Goal: Check status: Check status

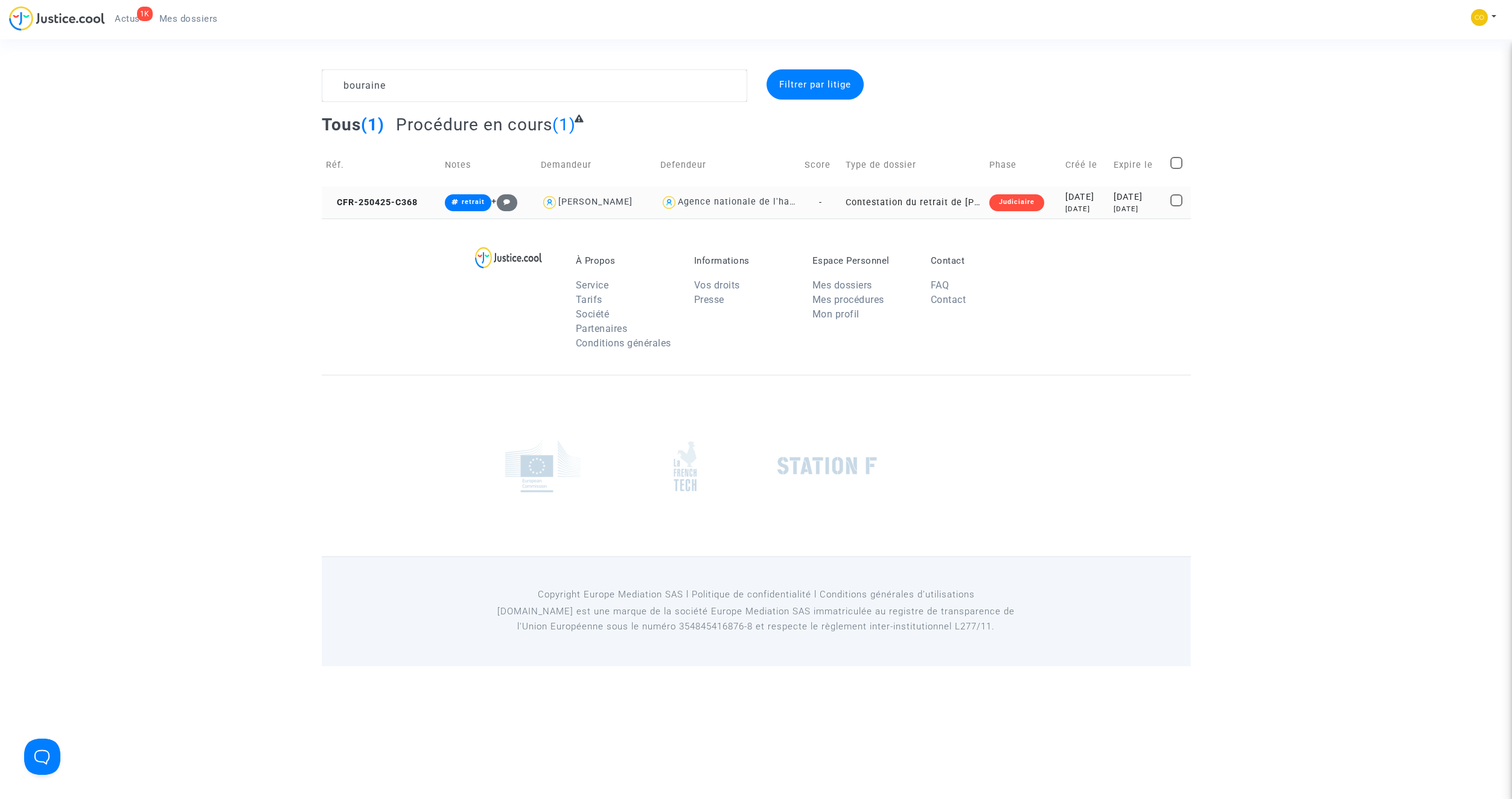
type textarea "bouraine"
click at [910, 201] on td "Contestation du retrait de [PERSON_NAME] par l'ANAH (mandataire)" at bounding box center [913, 202] width 144 height 32
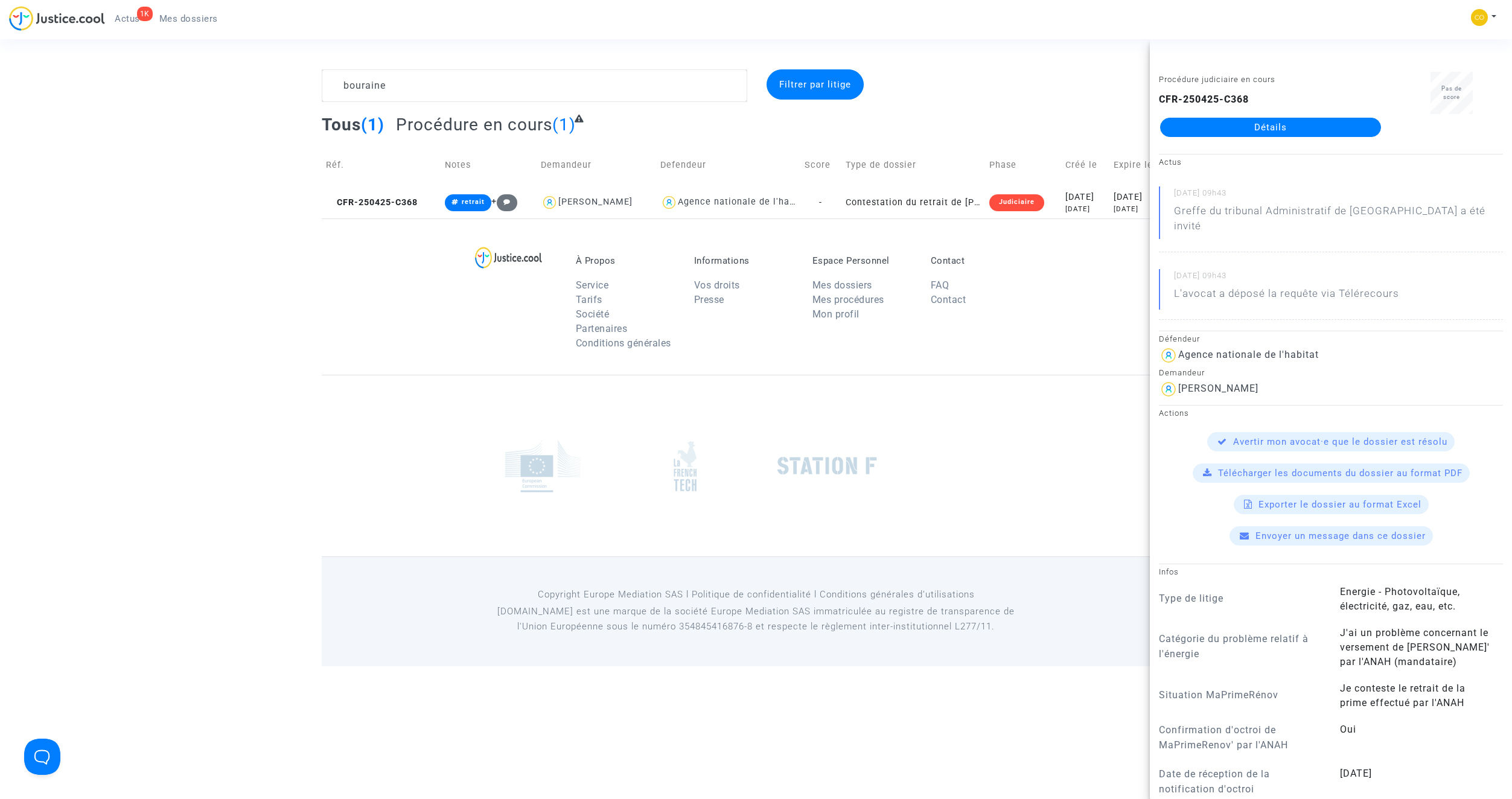
click at [1076, 314] on div "À Propos Service Tarifs Société Partenaires Conditions générales Informations V…" at bounding box center [756, 296] width 869 height 157
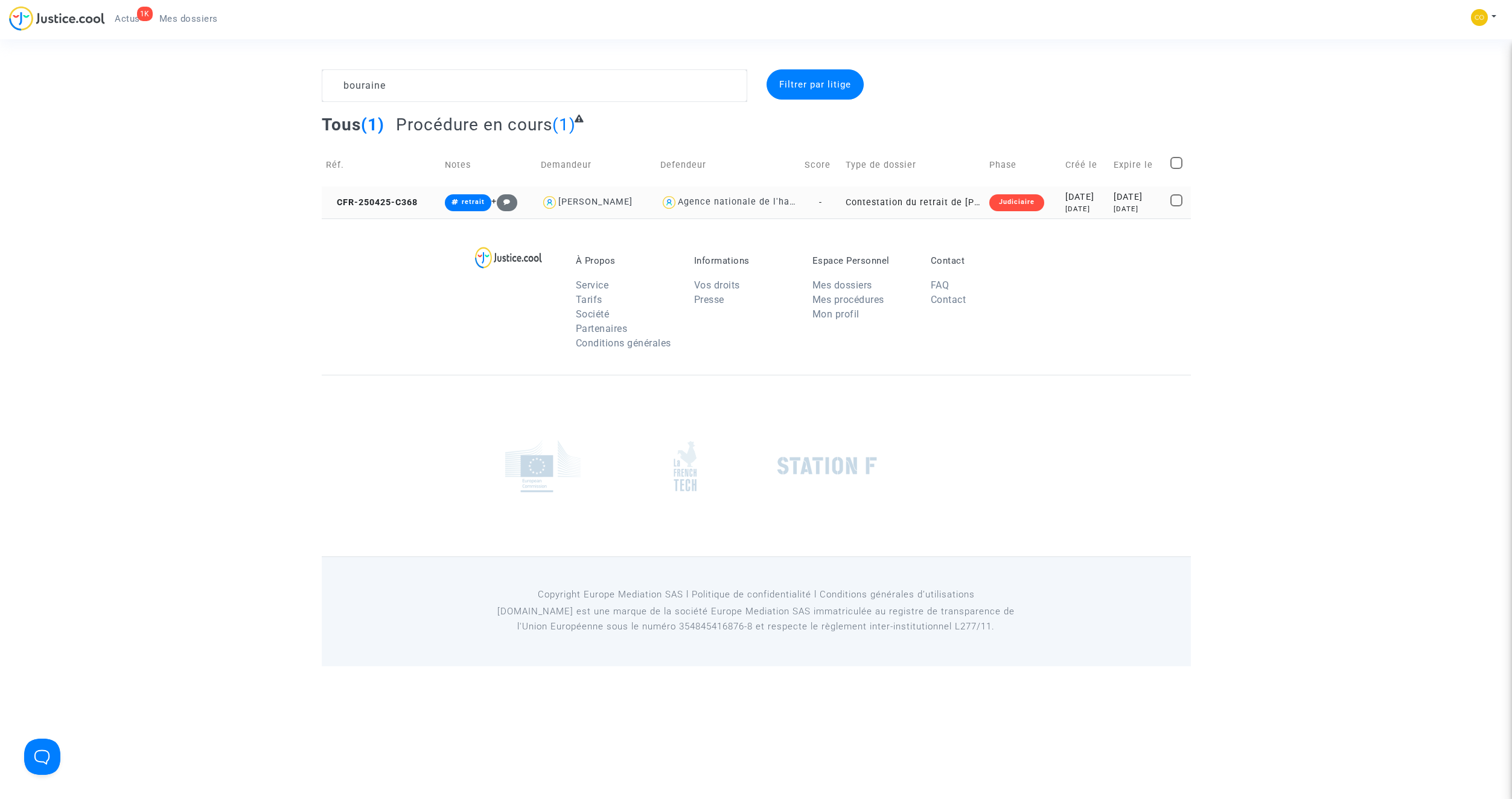
click at [911, 205] on td "Contestation du retrait de [PERSON_NAME] par l'ANAH (mandataire)" at bounding box center [913, 202] width 144 height 32
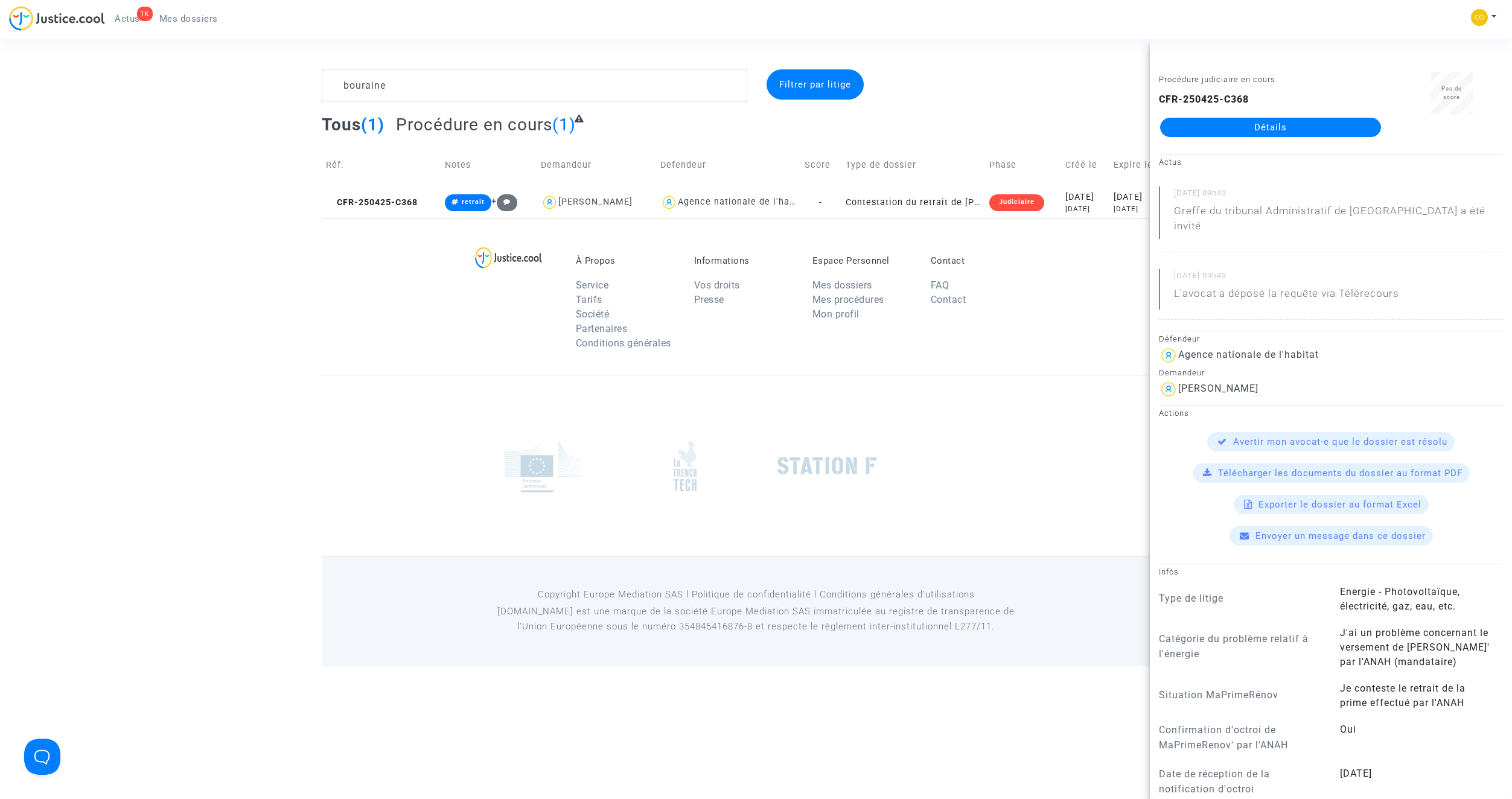
click at [1306, 123] on link "Détails" at bounding box center [1271, 127] width 221 height 19
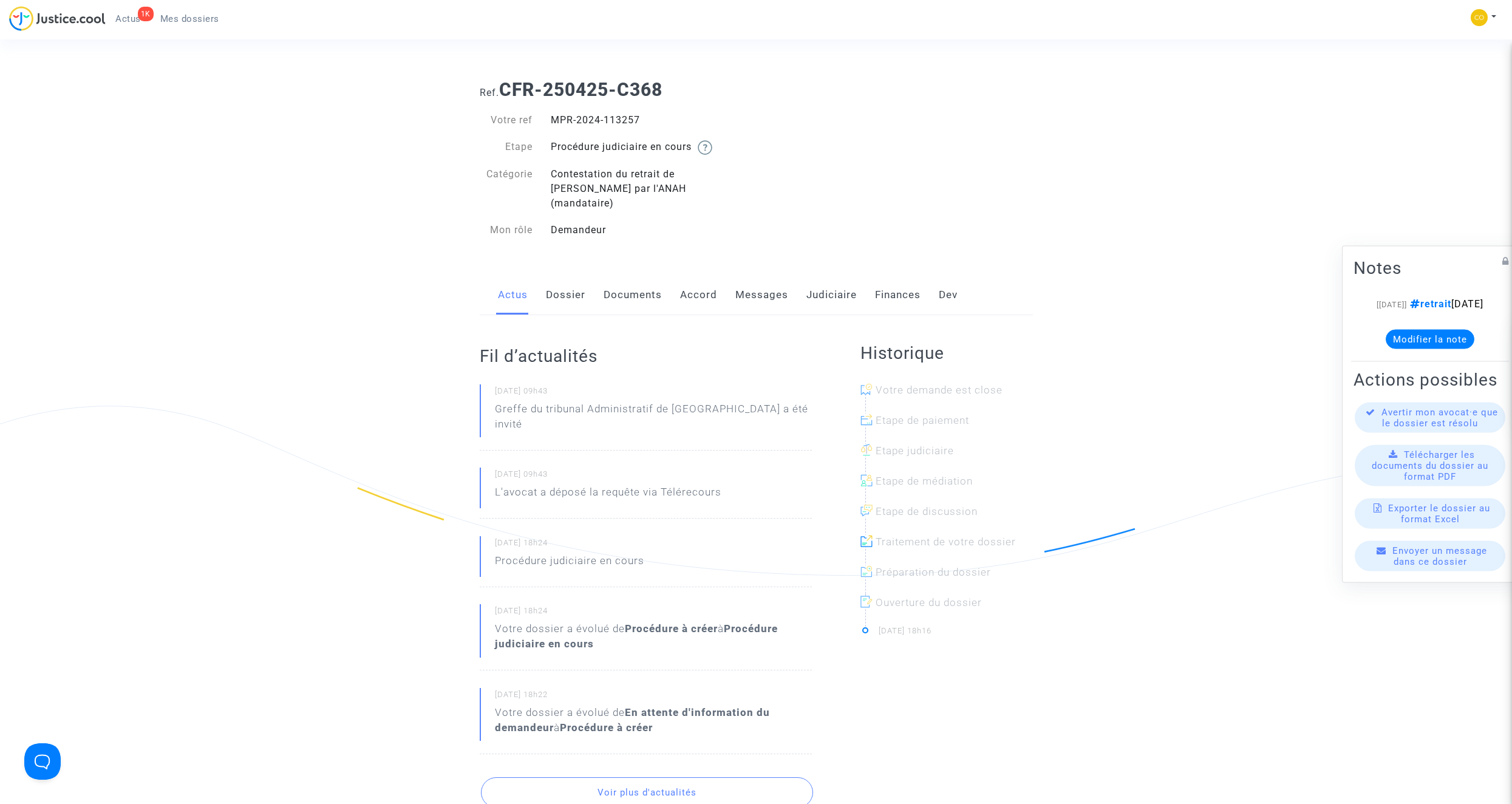
click at [624, 281] on link "Documents" at bounding box center [632, 295] width 58 height 40
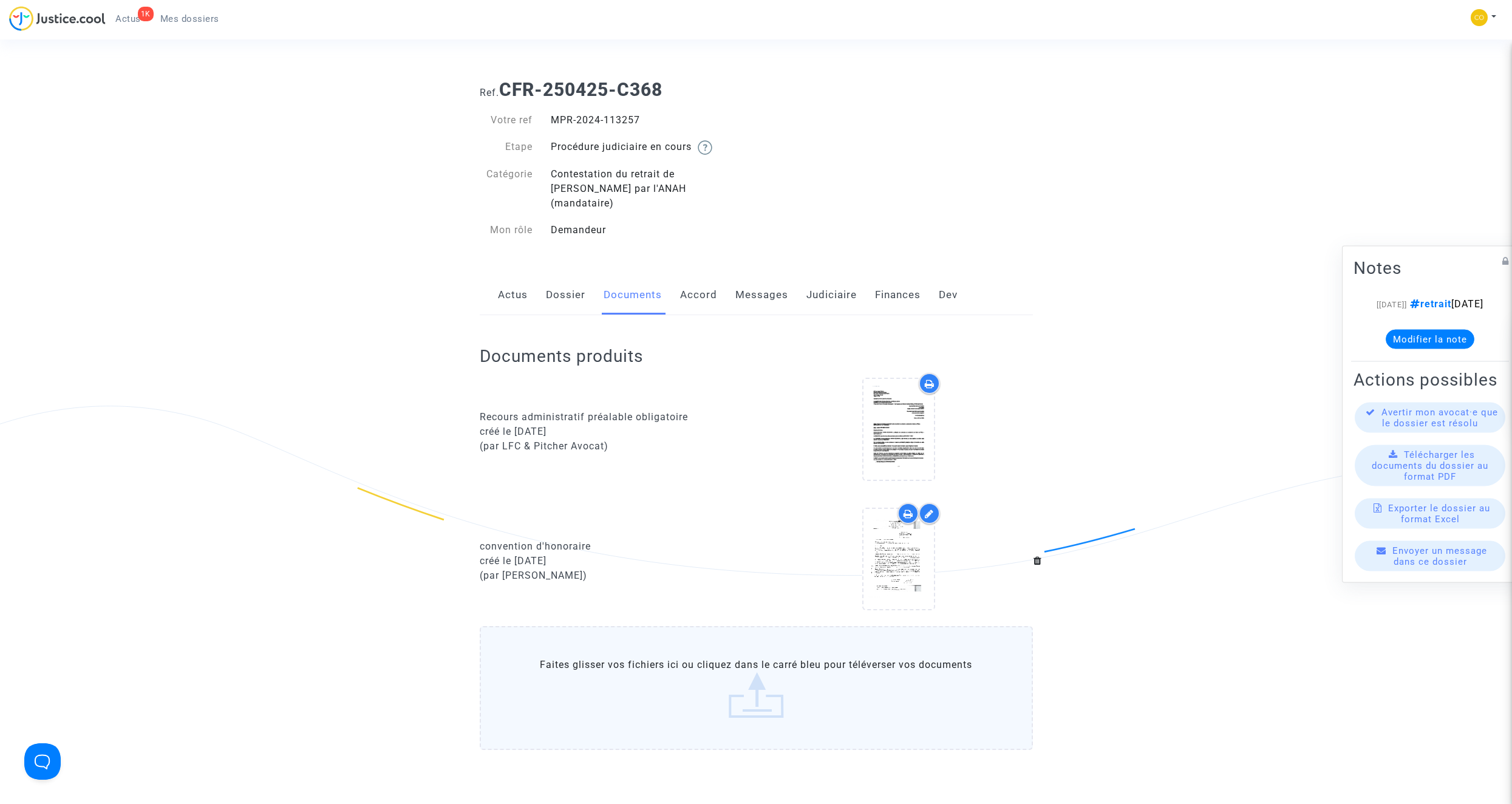
click at [519, 288] on link "Actus" at bounding box center [513, 295] width 30 height 40
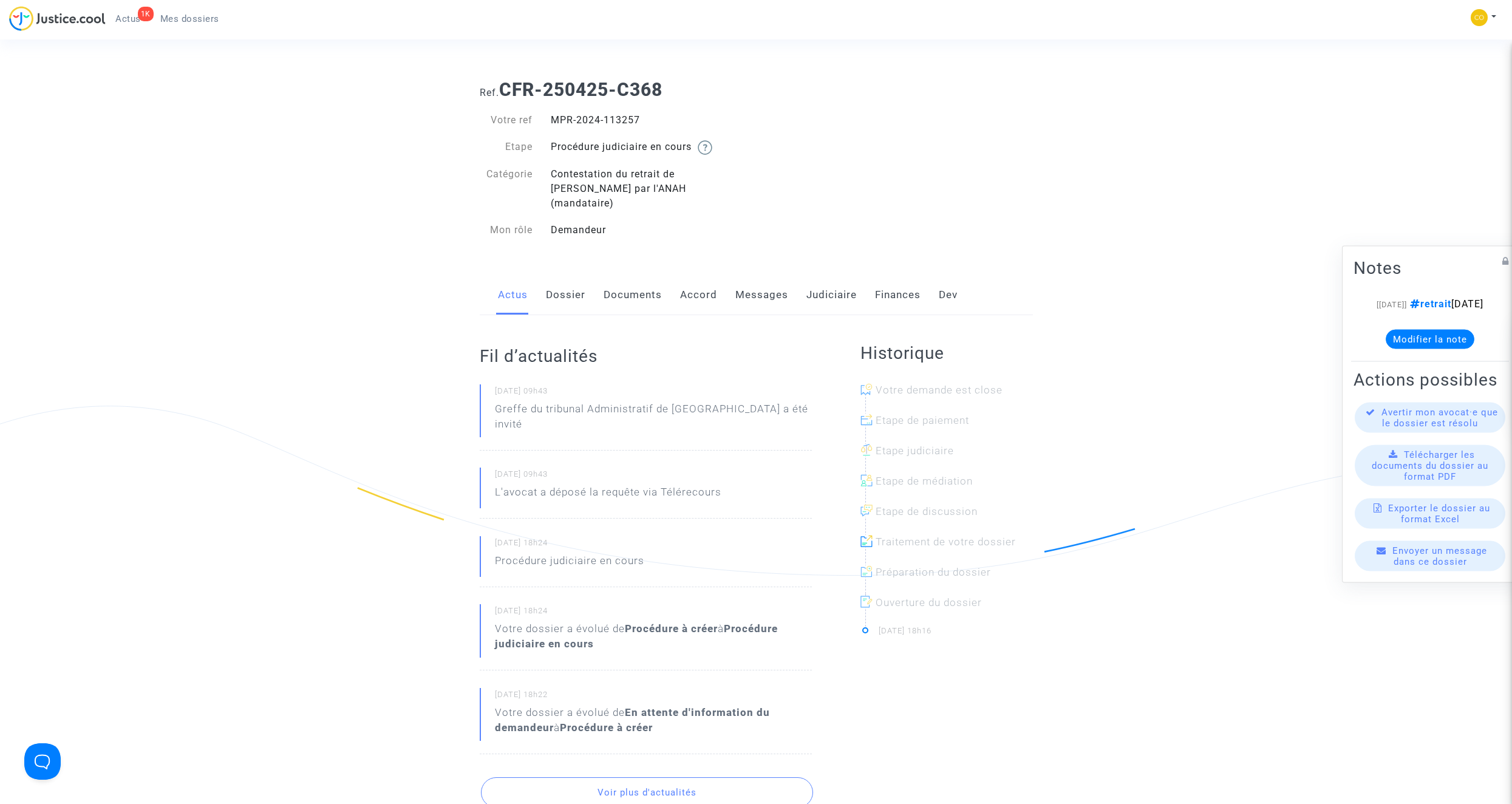
click at [641, 280] on link "Documents" at bounding box center [632, 295] width 58 height 40
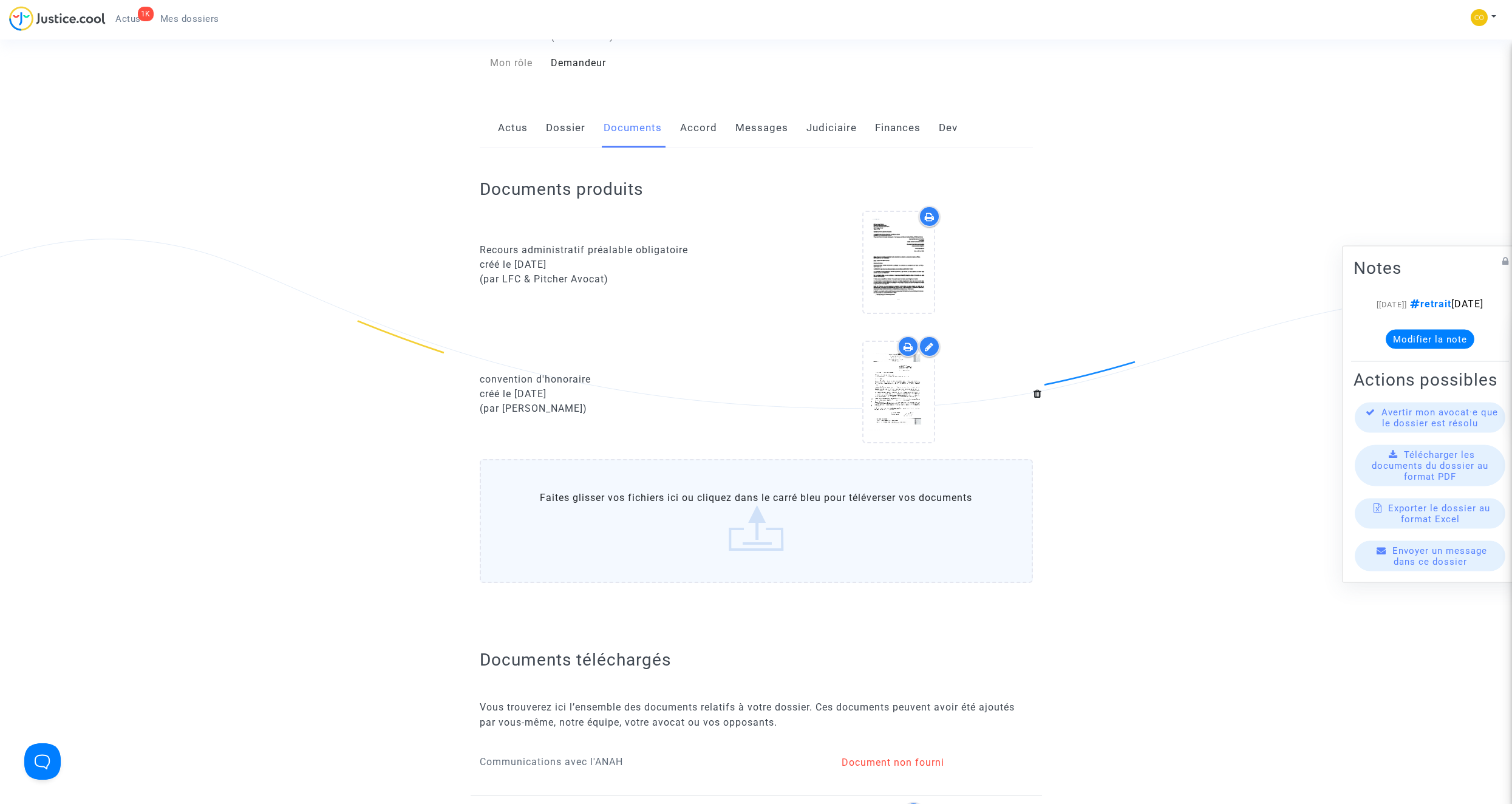
scroll to position [182, 0]
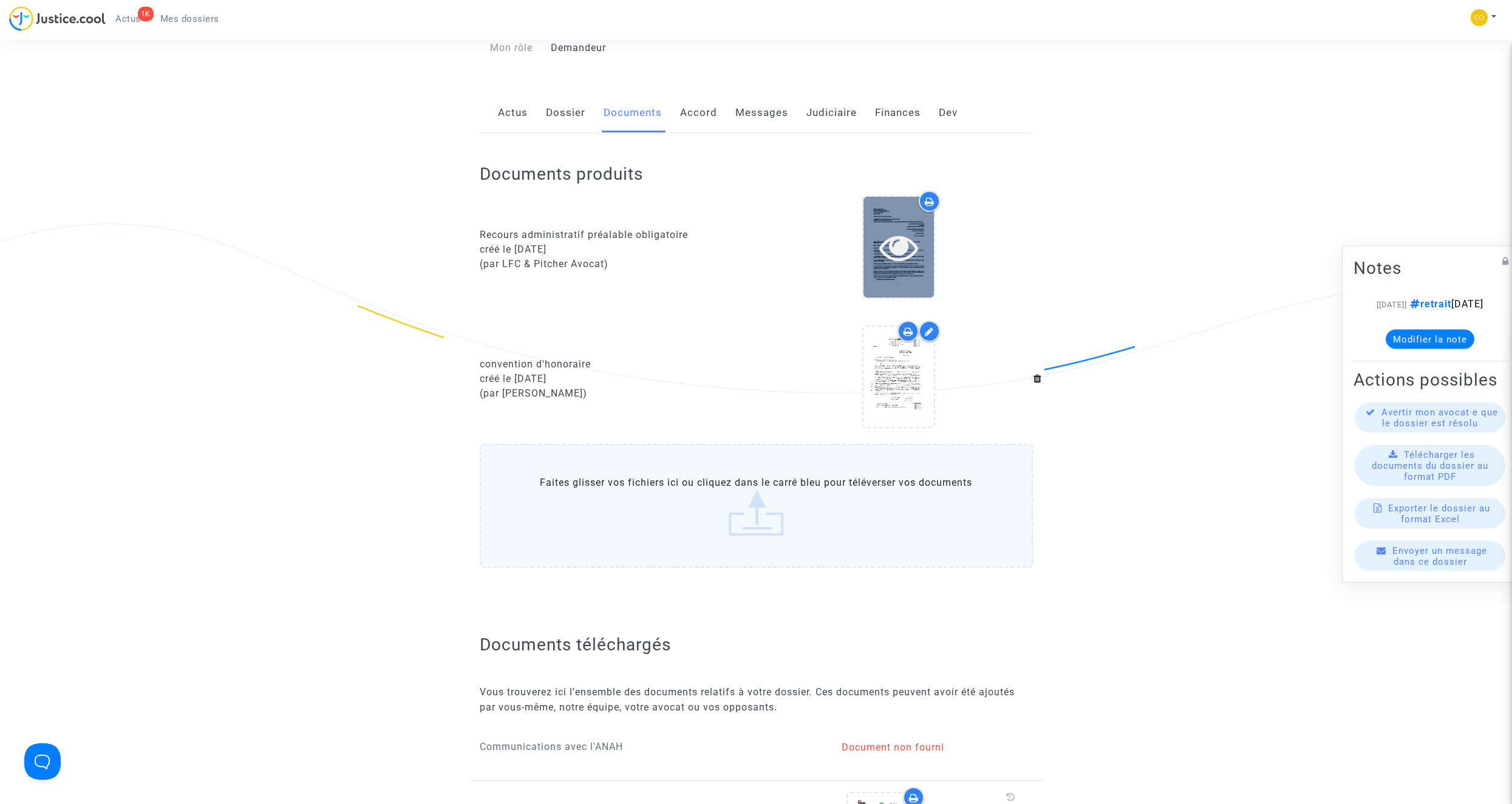
click at [898, 229] on icon at bounding box center [899, 247] width 40 height 39
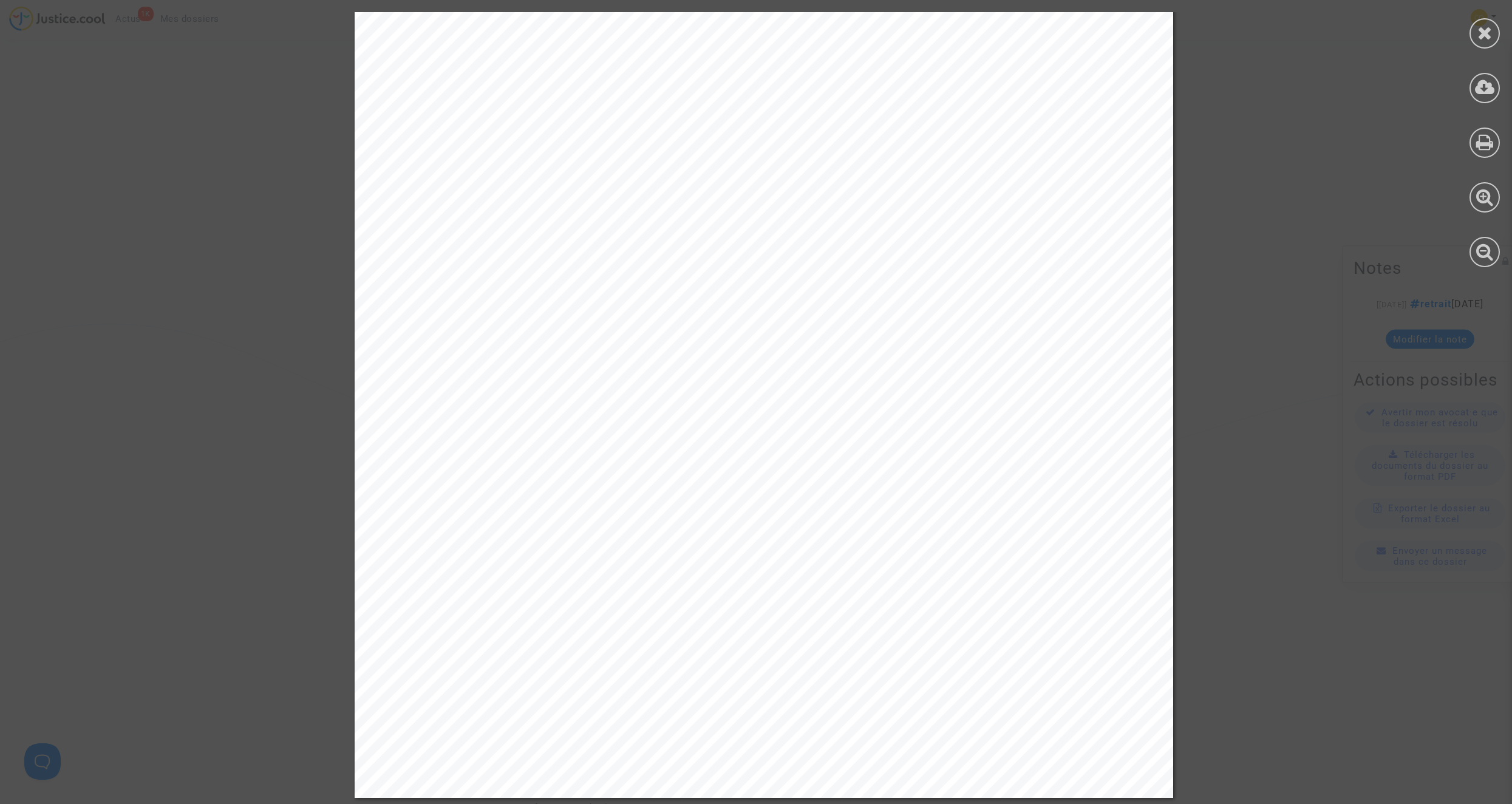
scroll to position [0, 0]
click at [1473, 42] on div at bounding box center [1484, 33] width 31 height 31
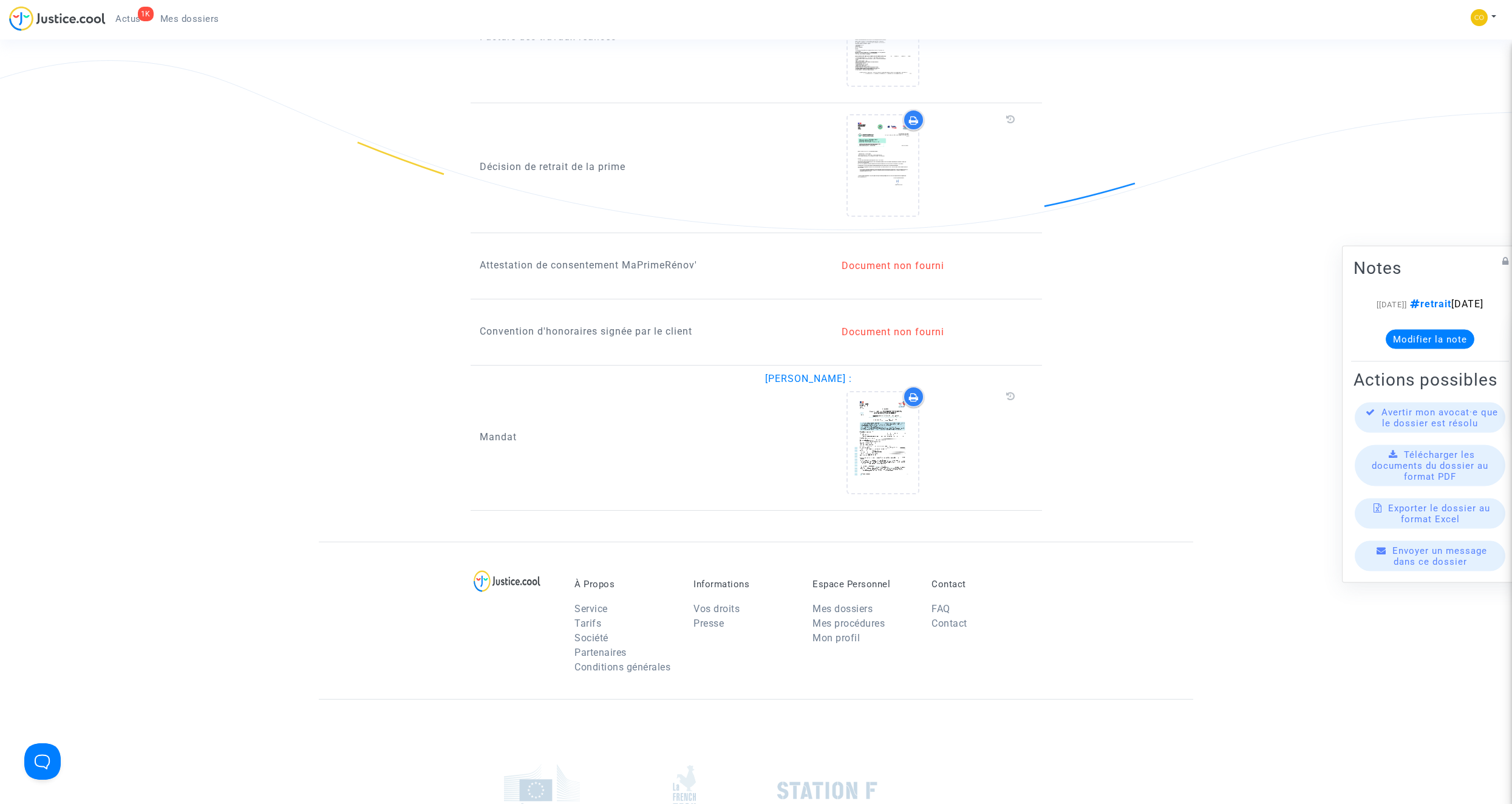
scroll to position [1336, 0]
